Goal: Task Accomplishment & Management: Manage account settings

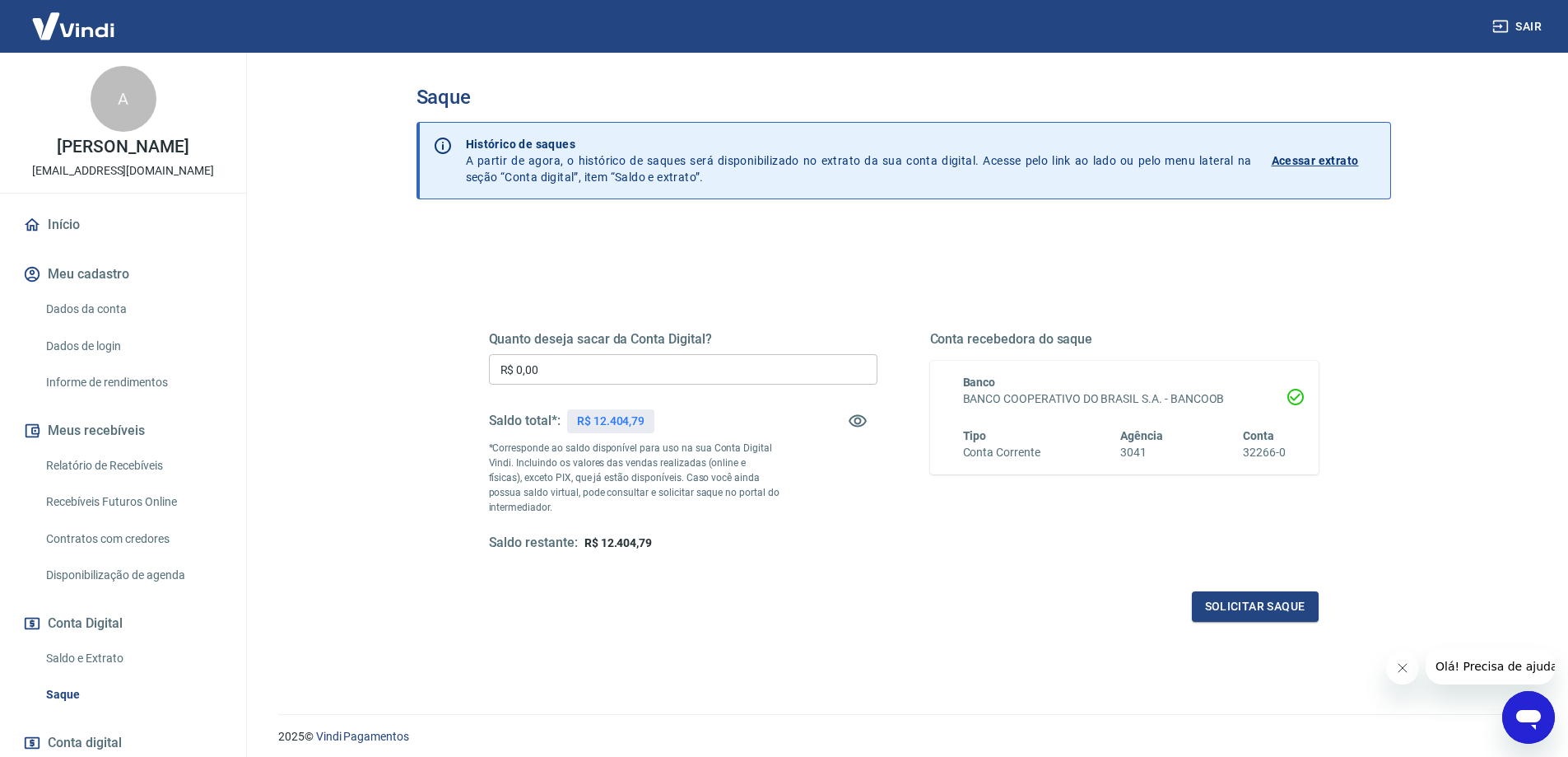
click at [807, 355] on input "R$ 0,00" at bounding box center [683, 369] width 389 height 31
type input "R$ 12.404,79"
click at [1284, 614] on button "Solicitar saque" at bounding box center [1255, 606] width 127 height 31
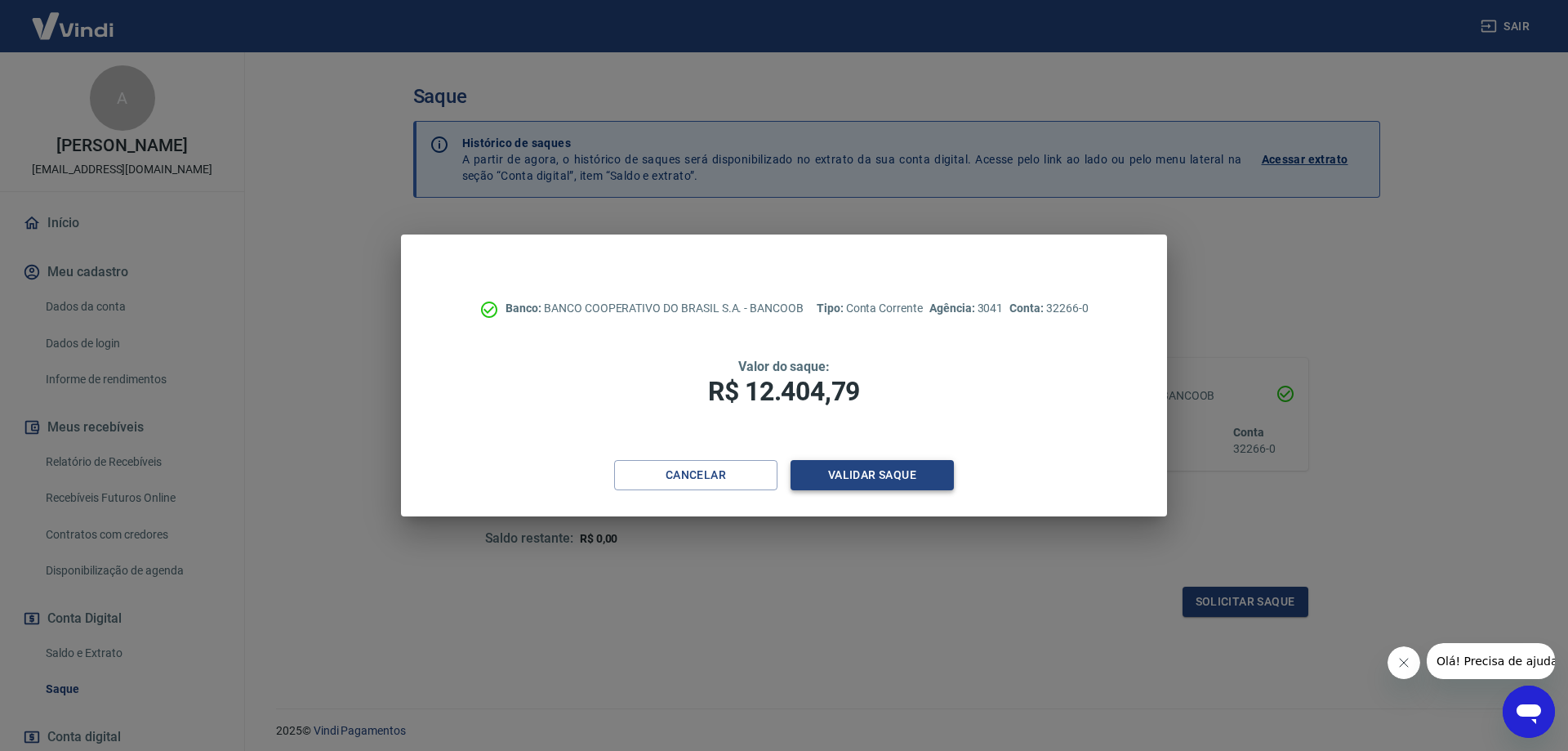
click at [840, 460] on button "Validar saque" at bounding box center [872, 474] width 164 height 31
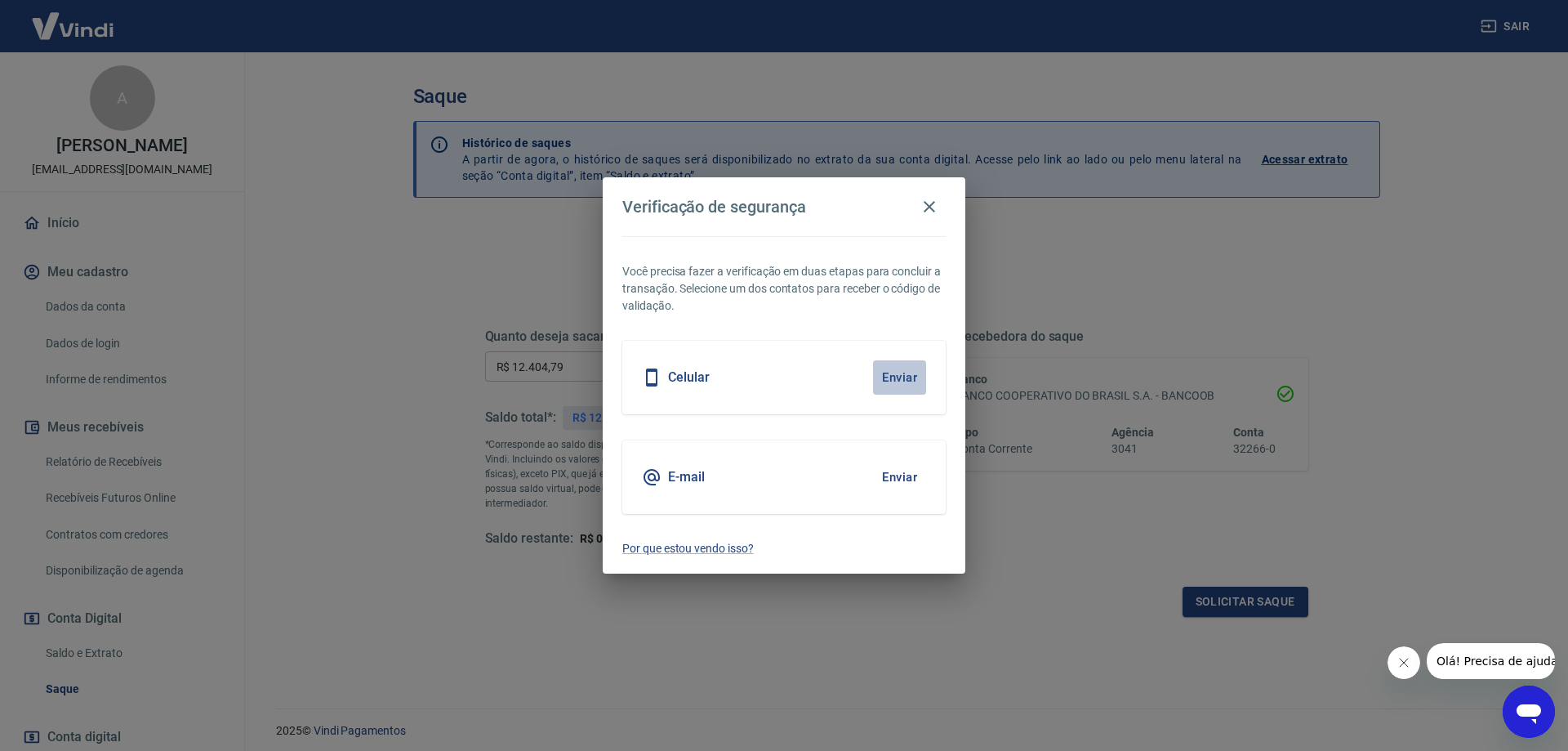
click at [904, 383] on button "Enviar" at bounding box center [900, 377] width 53 height 34
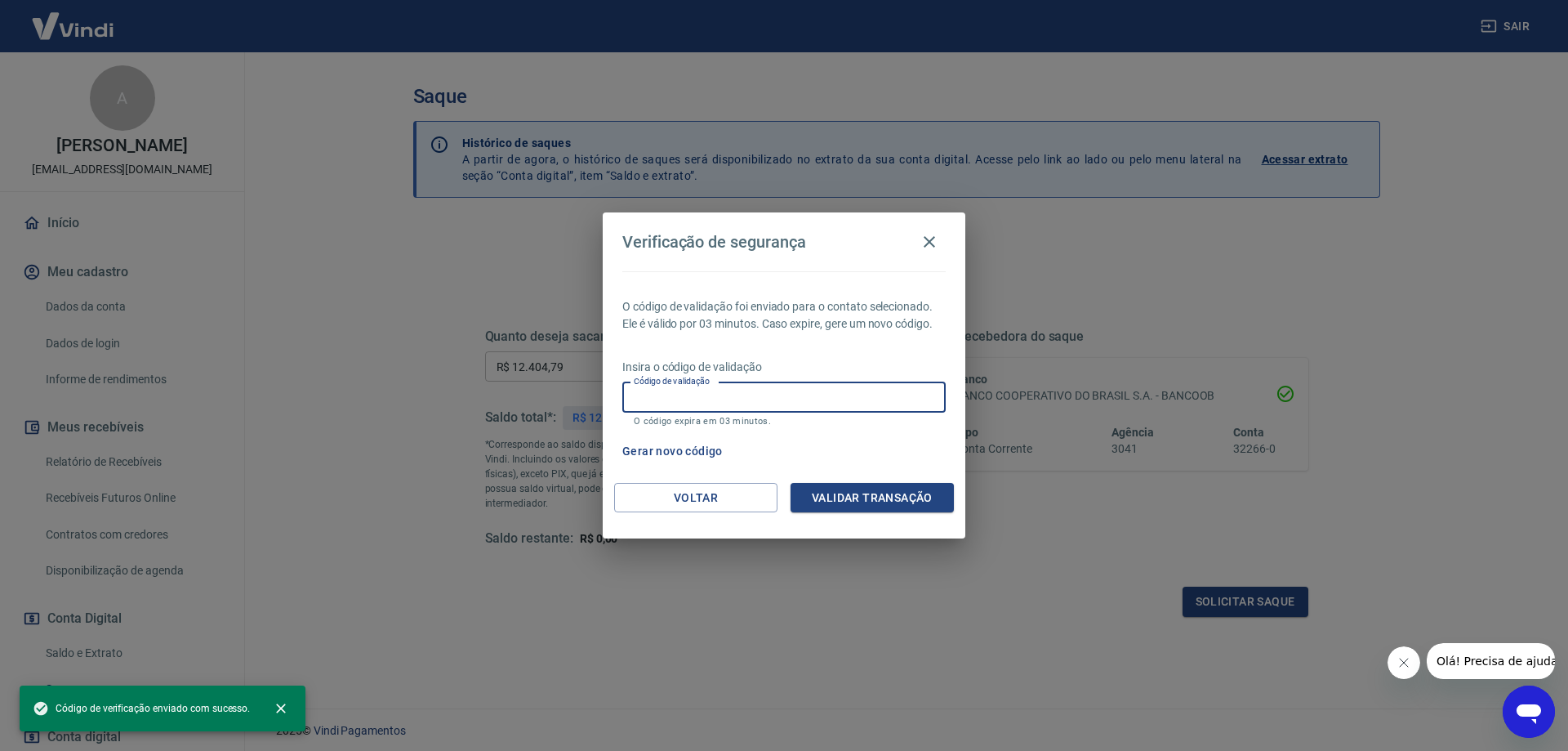
click at [870, 392] on input "Código de validação" at bounding box center [784, 398] width 324 height 31
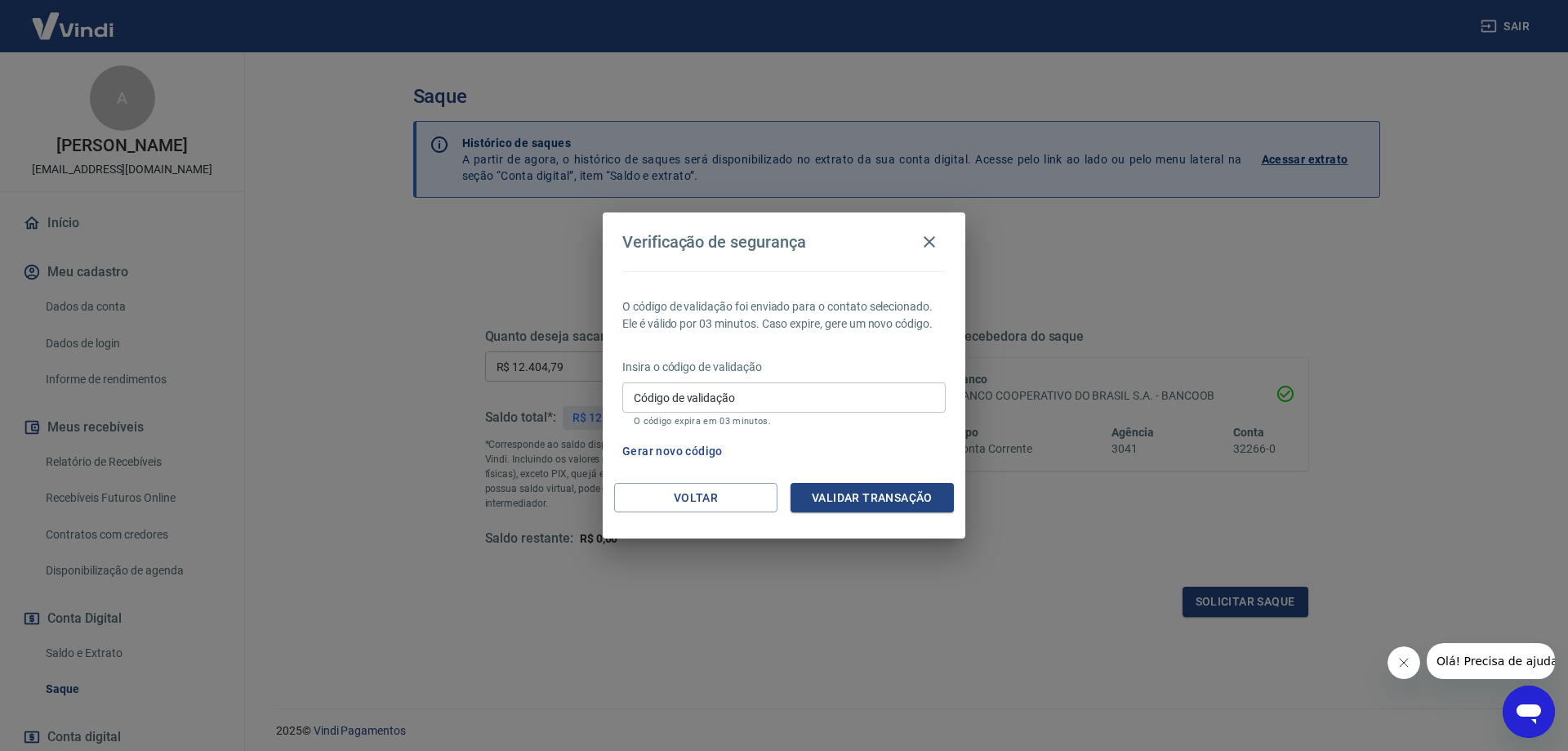
click at [840, 329] on p "O código de validação foi enviado para o contato selecionado. Ele é válido por …" at bounding box center [784, 315] width 324 height 34
click at [724, 402] on input "Código de validação" at bounding box center [784, 398] width 324 height 31
click at [680, 496] on button "Voltar" at bounding box center [695, 498] width 164 height 31
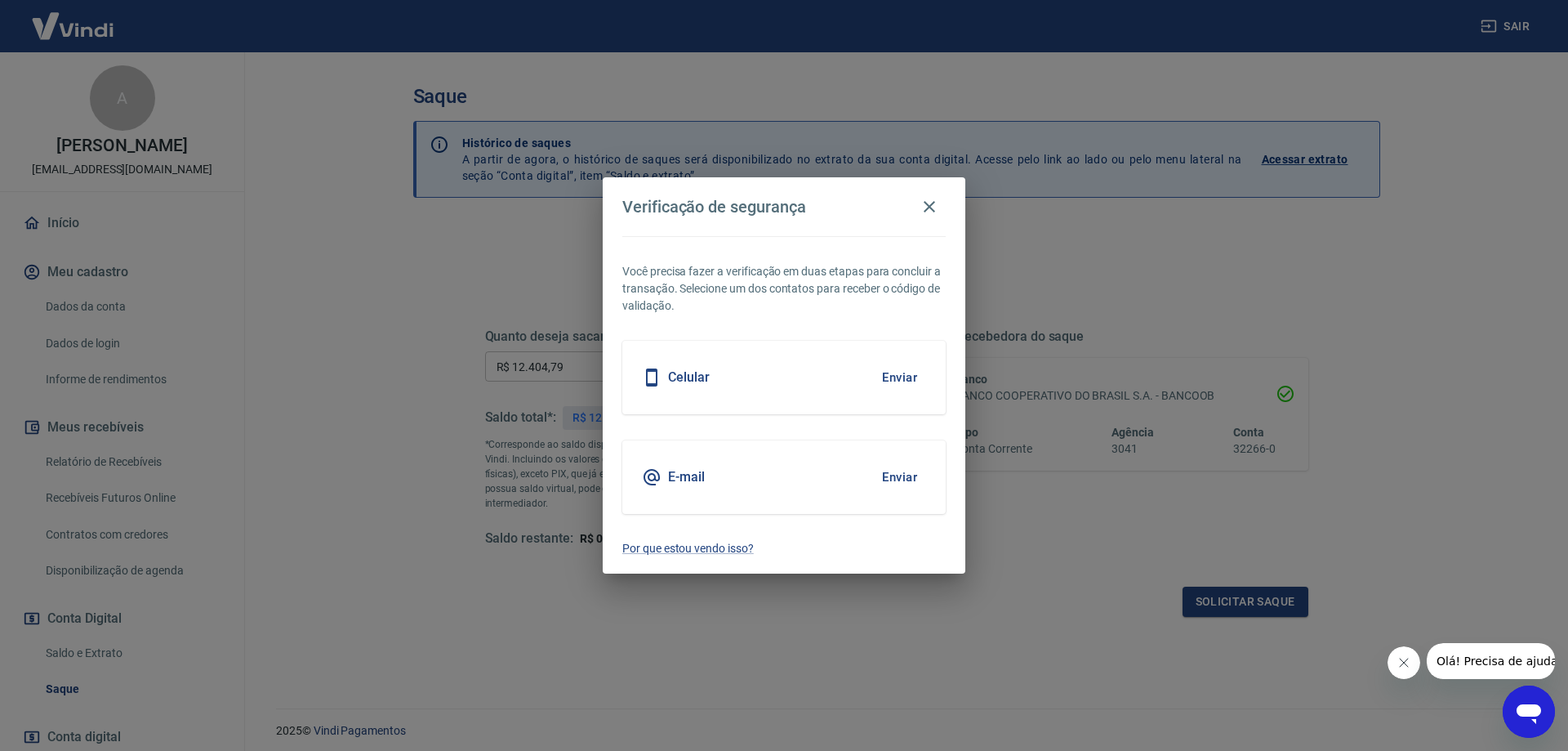
click at [891, 482] on button "Enviar" at bounding box center [900, 476] width 53 height 34
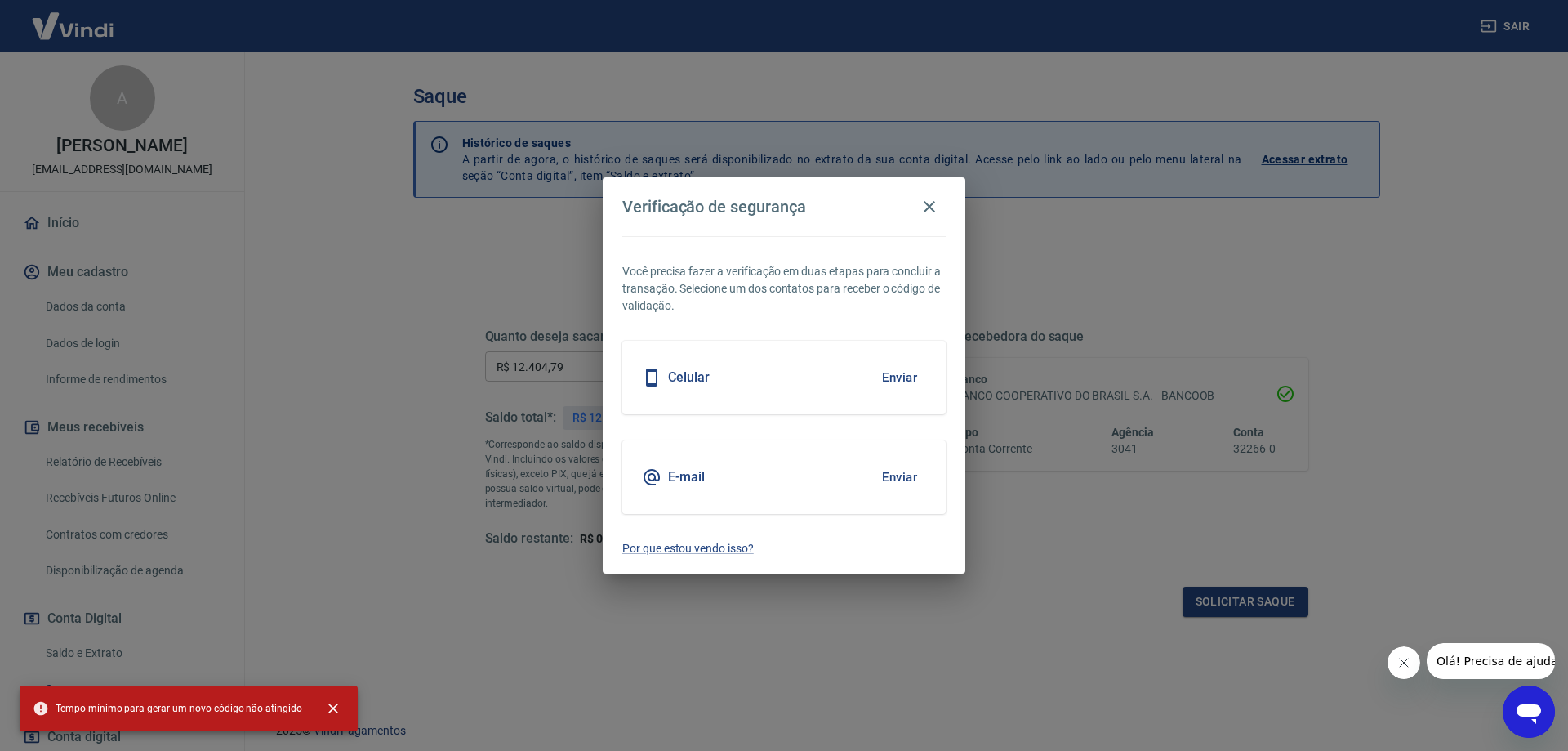
click at [846, 527] on div "Você precisa fazer a verificação em duas etapas para concluir a transação. Sele…" at bounding box center [784, 405] width 362 height 339
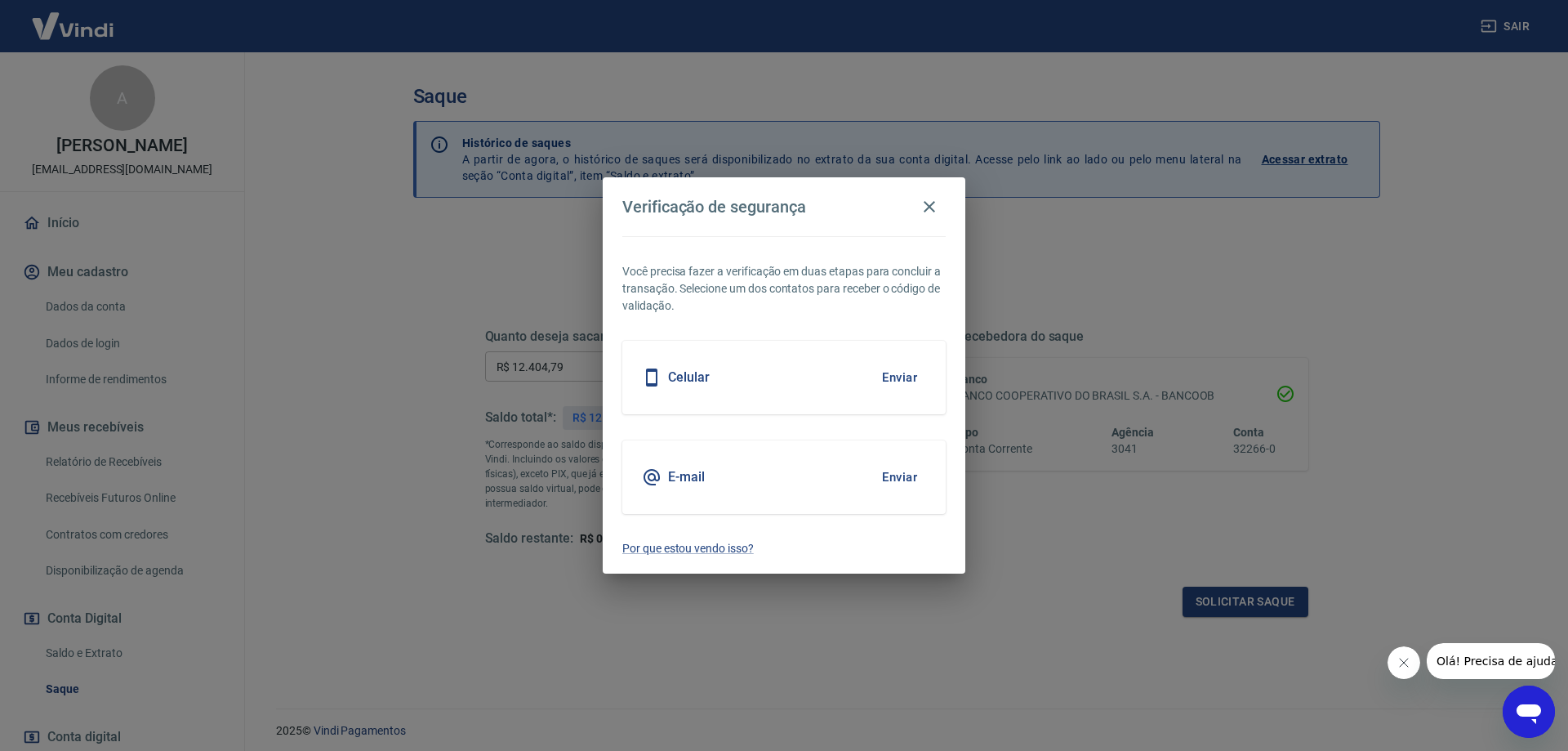
click at [902, 487] on button "Enviar" at bounding box center [900, 476] width 53 height 34
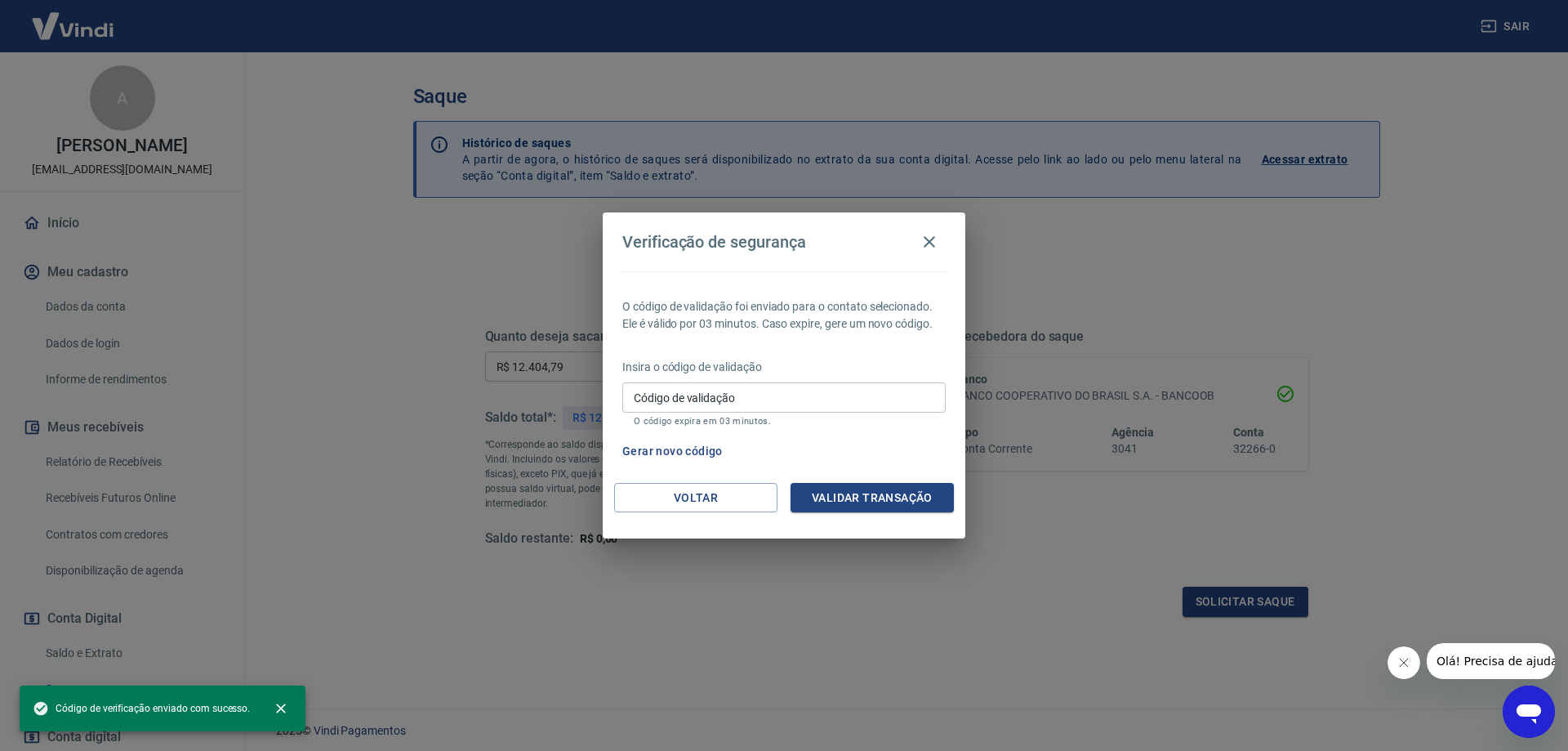
click at [825, 390] on input "Código de validação" at bounding box center [784, 398] width 324 height 31
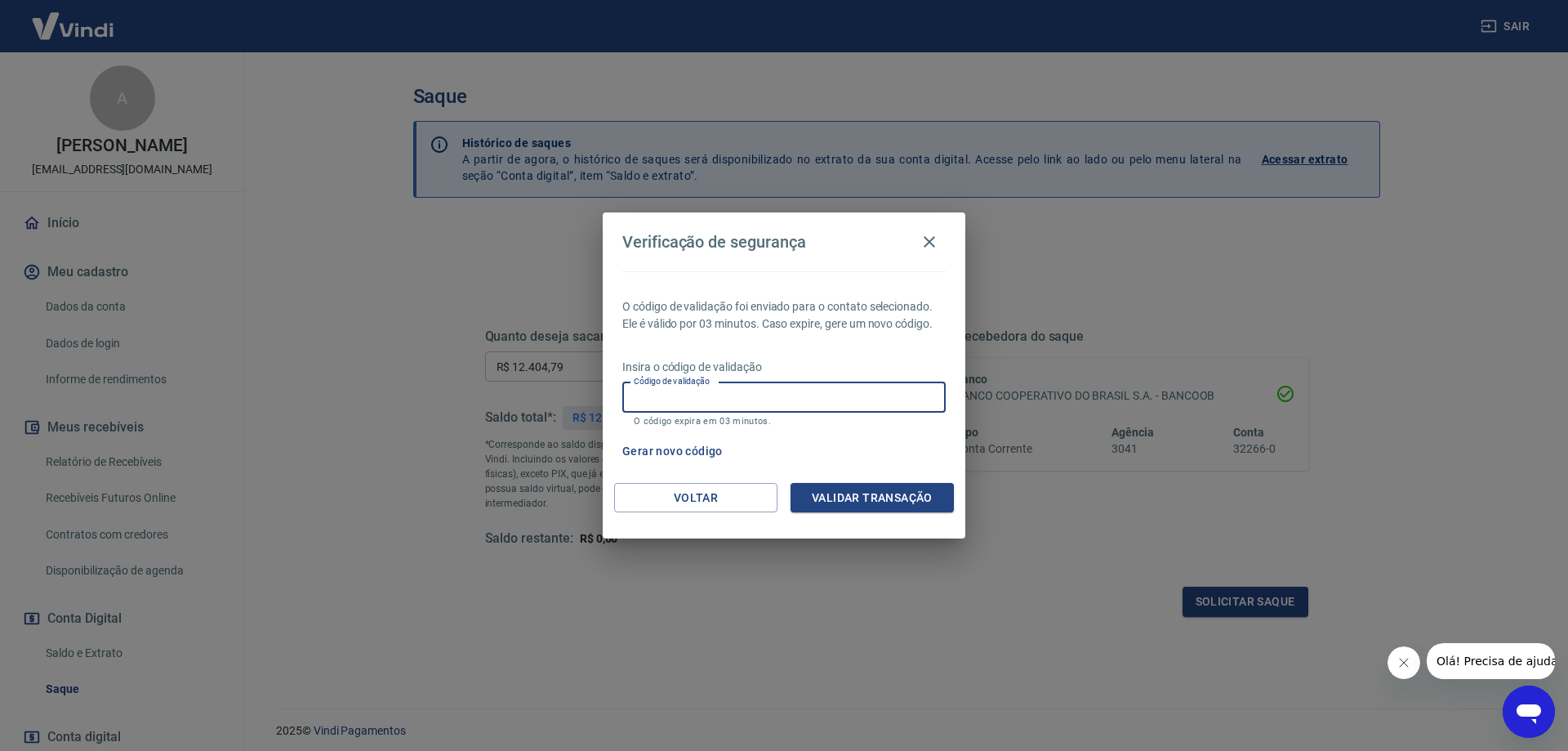
drag, startPoint x: 932, startPoint y: 245, endPoint x: 1132, endPoint y: 4, distance: 313.2
click at [934, 239] on icon "button" at bounding box center [929, 241] width 11 height 11
